Goal: Task Accomplishment & Management: Manage account settings

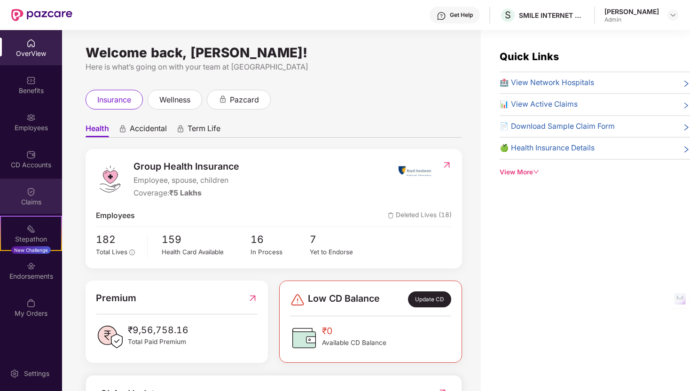
click at [29, 199] on div "Claims" at bounding box center [31, 201] width 62 height 9
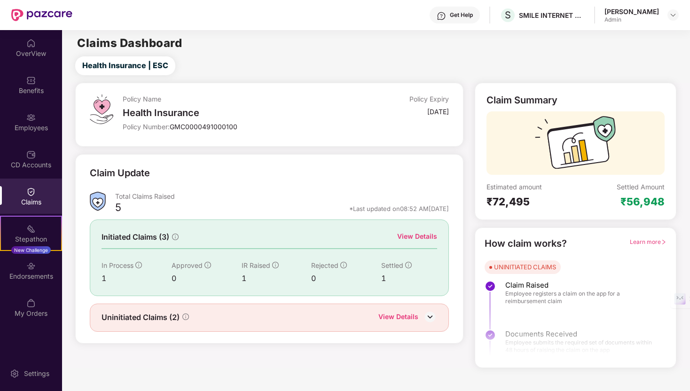
click at [402, 313] on div "View Details" at bounding box center [398, 317] width 40 height 12
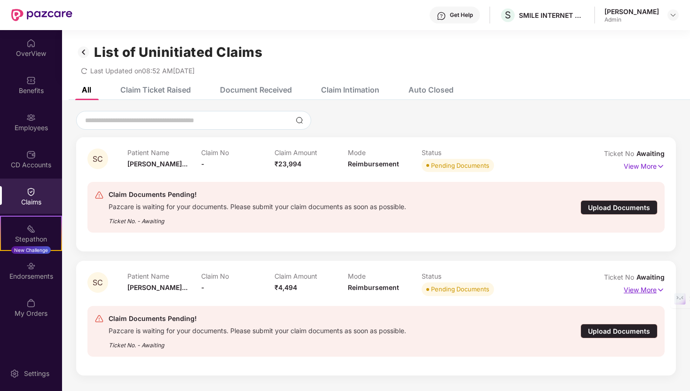
click at [651, 288] on p "View More" at bounding box center [643, 288] width 41 height 13
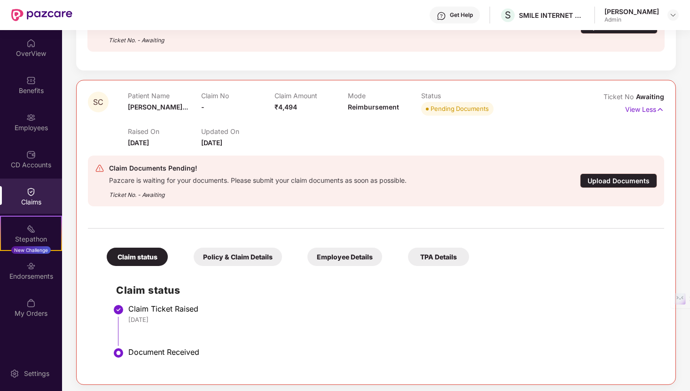
scroll to position [180, 0]
click at [240, 254] on div "Policy & Claim Details" at bounding box center [238, 257] width 88 height 18
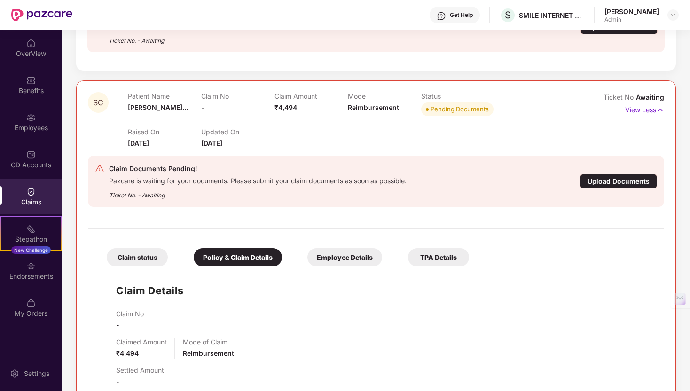
click at [346, 256] on div "Employee Details" at bounding box center [344, 257] width 75 height 18
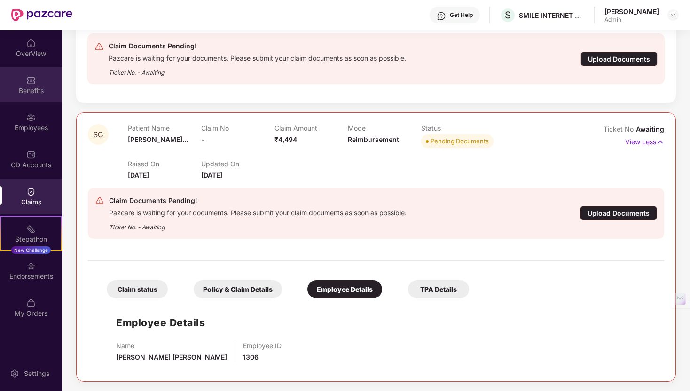
scroll to position [0, 0]
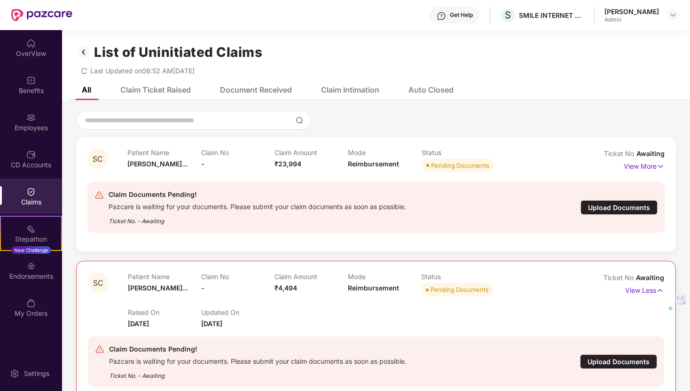
click at [161, 94] on div "Claim Ticket Raised" at bounding box center [148, 89] width 85 height 21
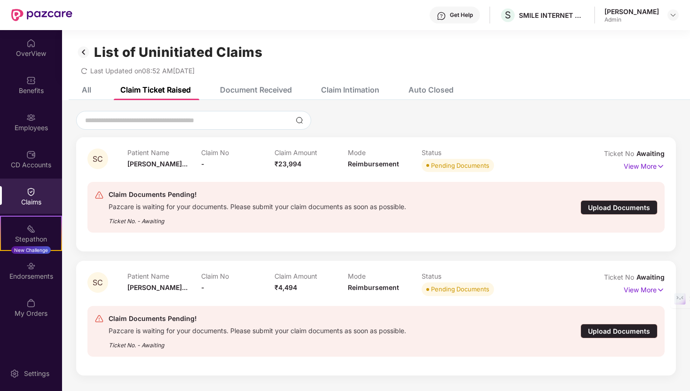
click at [90, 90] on div "All" at bounding box center [86, 89] width 9 height 9
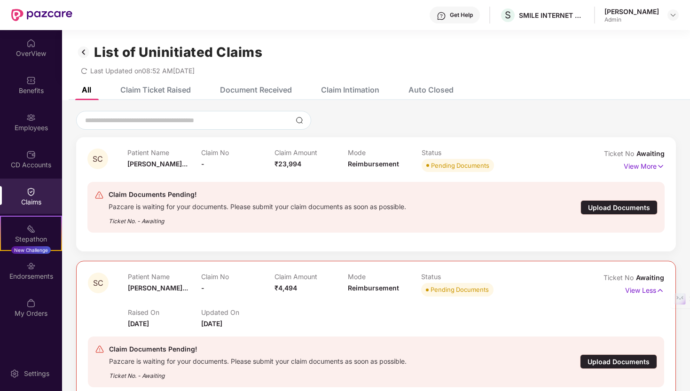
click at [85, 50] on img at bounding box center [83, 52] width 15 height 16
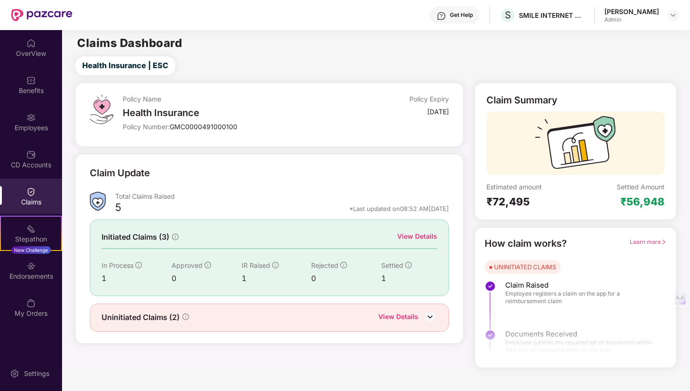
click at [428, 236] on div "View Details" at bounding box center [417, 236] width 40 height 10
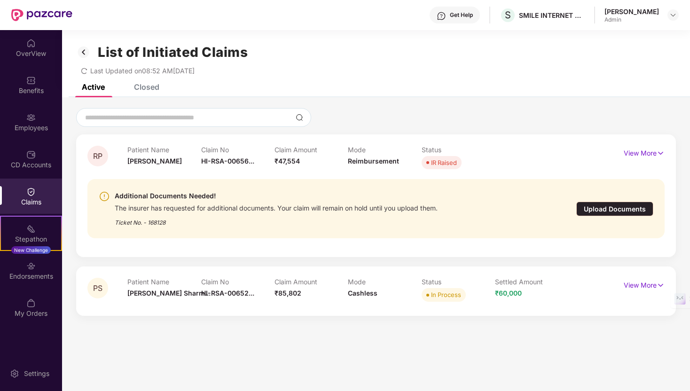
click at [603, 210] on div "Upload Documents" at bounding box center [614, 209] width 77 height 15
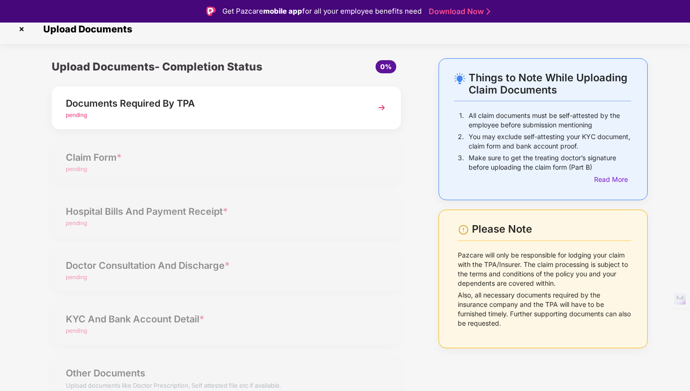
scroll to position [23, 0]
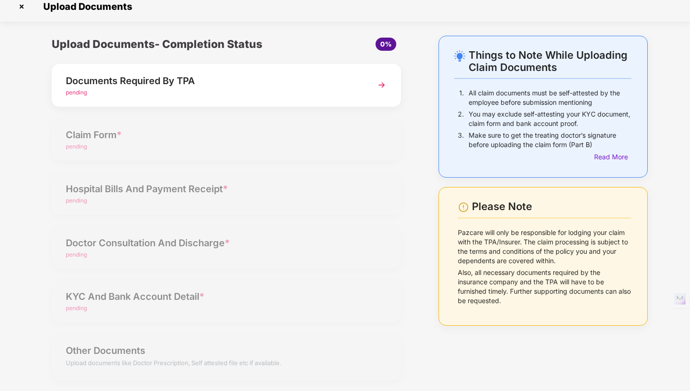
click at [105, 310] on div "Upload Documents- Completion Status 0% Documents Required By TPA pending Claim …" at bounding box center [226, 214] width 368 height 356
click at [378, 85] on img at bounding box center [381, 85] width 17 height 17
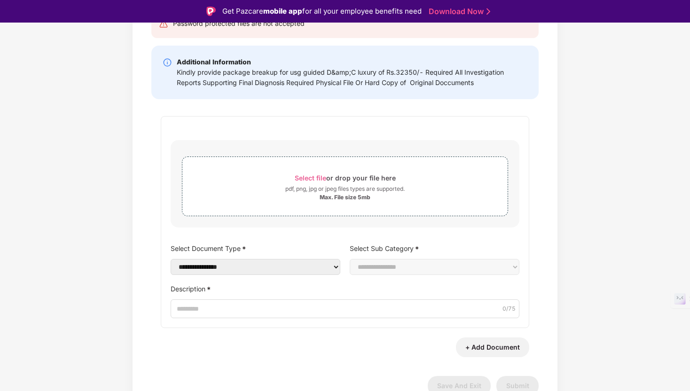
scroll to position [117, 0]
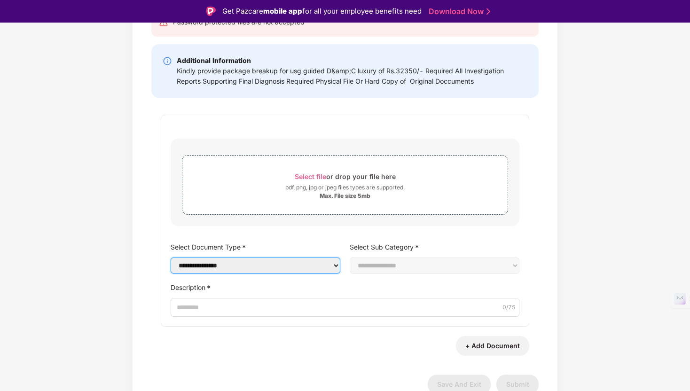
click at [267, 267] on select "**********" at bounding box center [256, 265] width 170 height 16
